Goal: Task Accomplishment & Management: Manage account settings

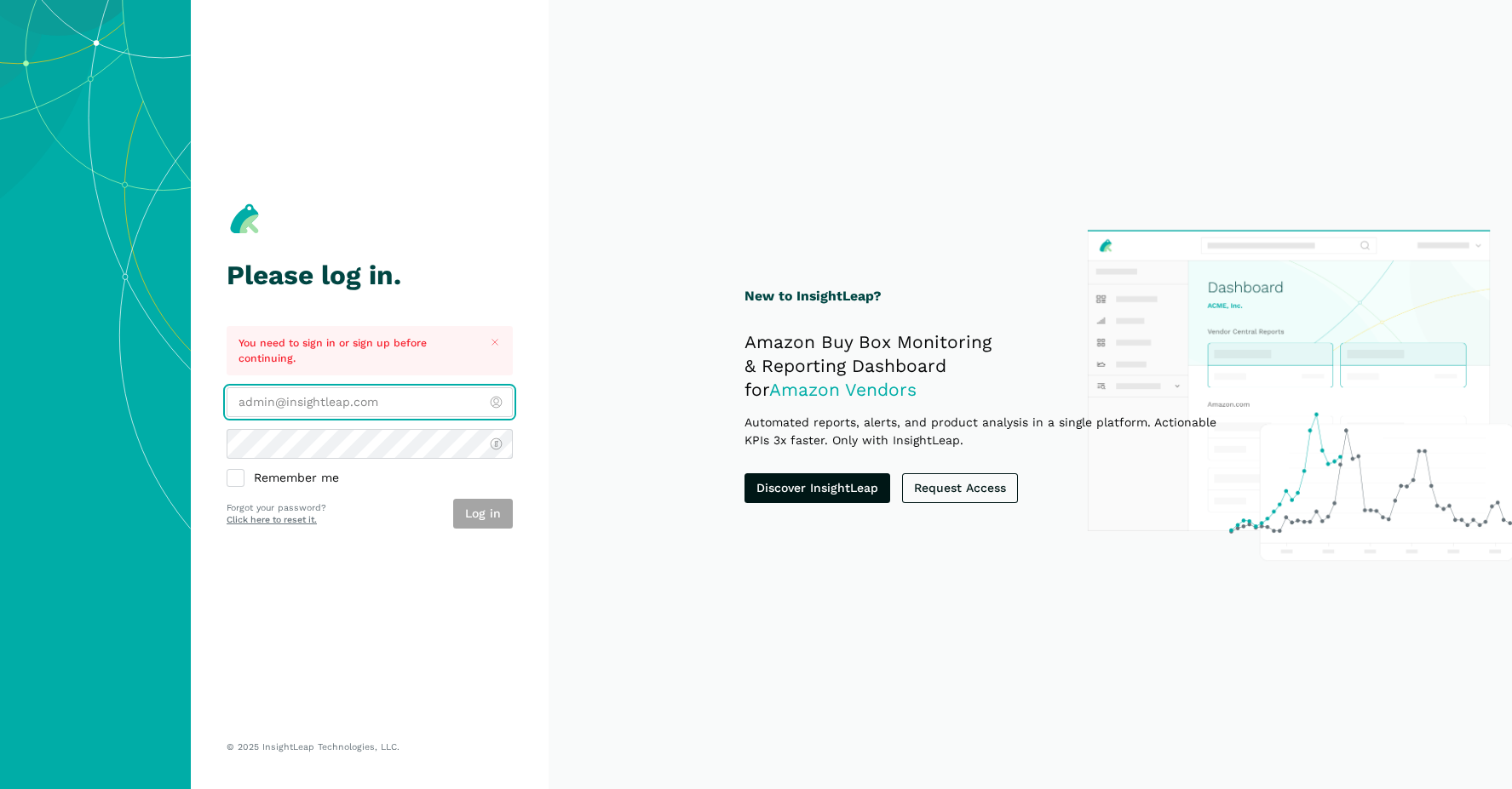
click at [352, 405] on input "email" at bounding box center [369, 402] width 287 height 30
click at [168, 445] on img at bounding box center [95, 326] width 191 height 652
click at [241, 477] on label "Remember me" at bounding box center [369, 478] width 287 height 16
click at [227, 472] on input "Remember me" at bounding box center [226, 471] width 1 height 1
checkbox input "true"
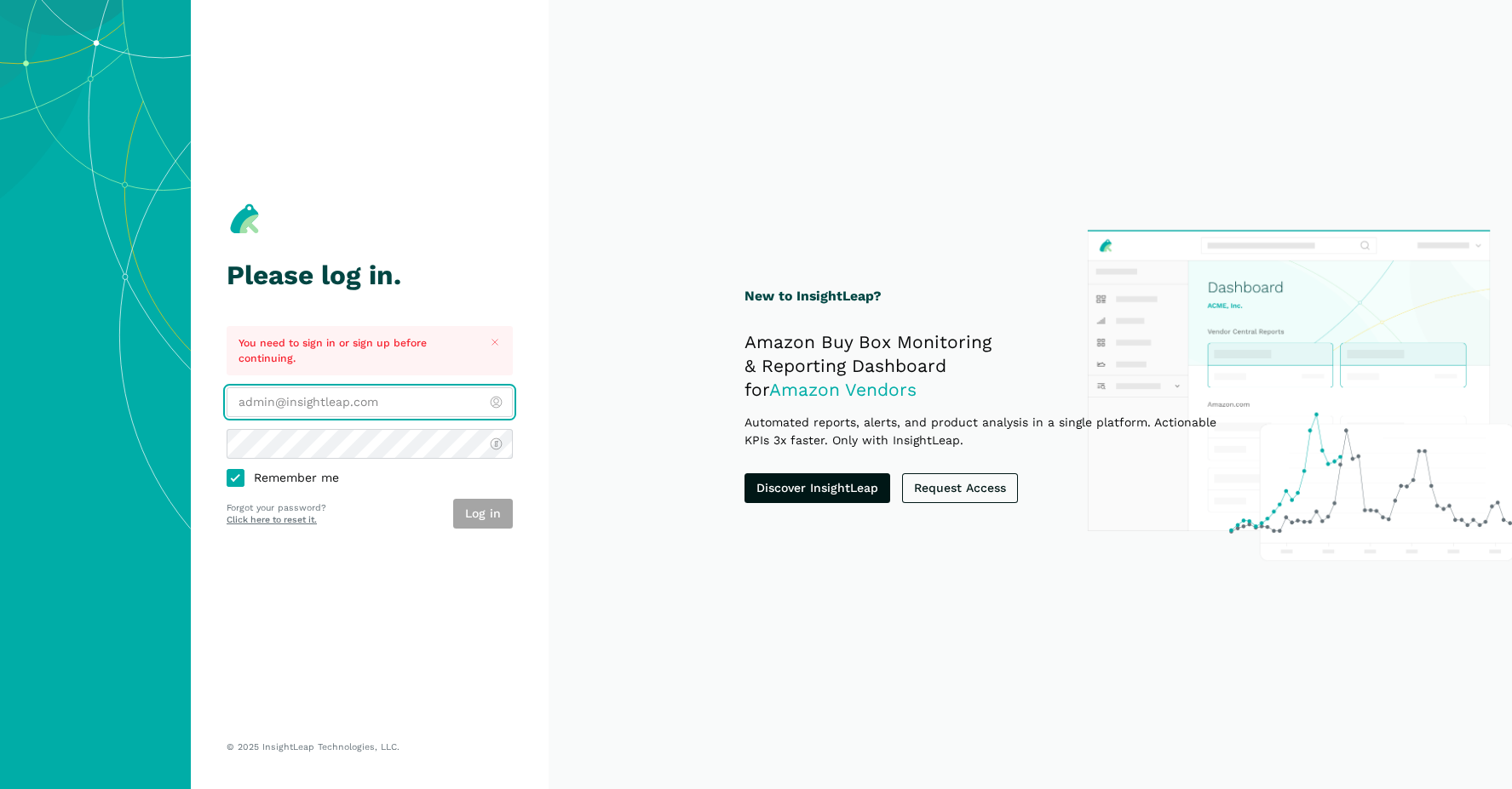
click at [285, 404] on input "email" at bounding box center [369, 402] width 287 height 30
type input "[PERSON_NAME][EMAIL_ADDRESS][DOMAIN_NAME]"
